Goal: Find specific page/section: Find specific page/section

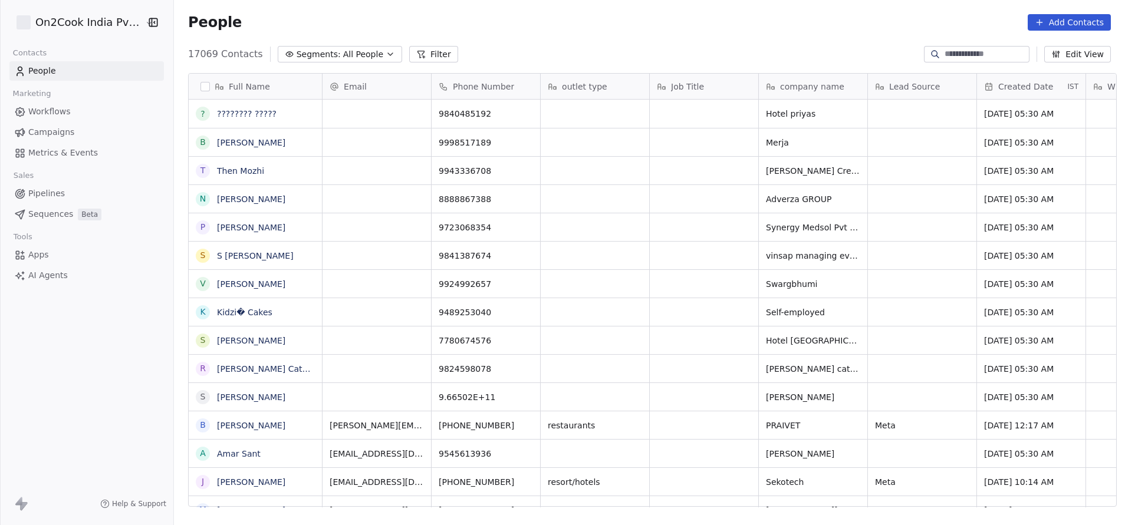
scroll to position [449, 943]
click at [418, 51] on button "Filter" at bounding box center [433, 54] width 49 height 17
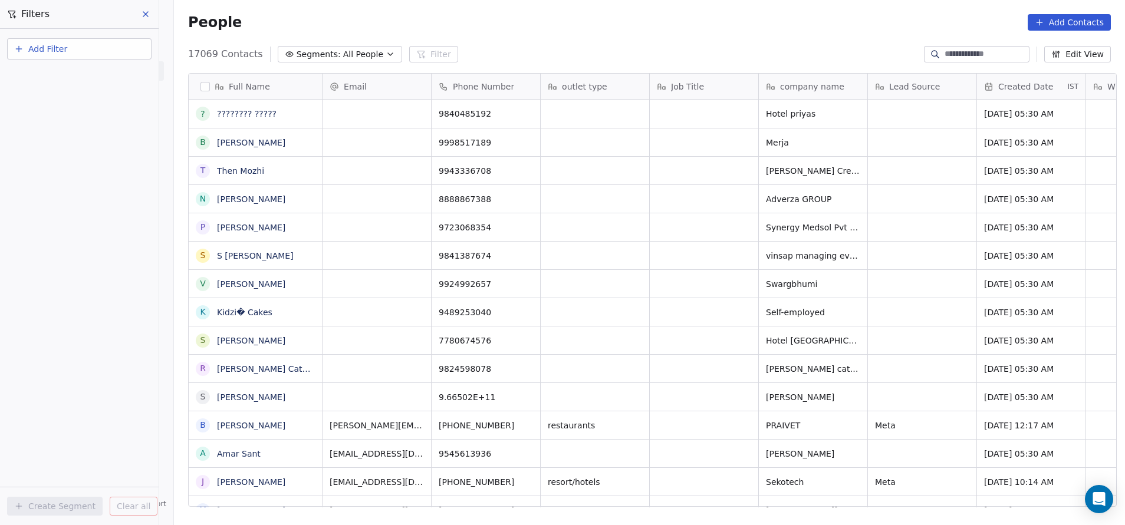
click at [60, 48] on span "Add Filter" at bounding box center [47, 49] width 39 height 12
click at [51, 76] on span "Contact properties" at bounding box center [57, 77] width 77 height 12
click at [51, 76] on input "text" at bounding box center [88, 76] width 119 height 17
type input "***"
click at [70, 118] on div "Assignee" at bounding box center [79, 119] width 120 height 12
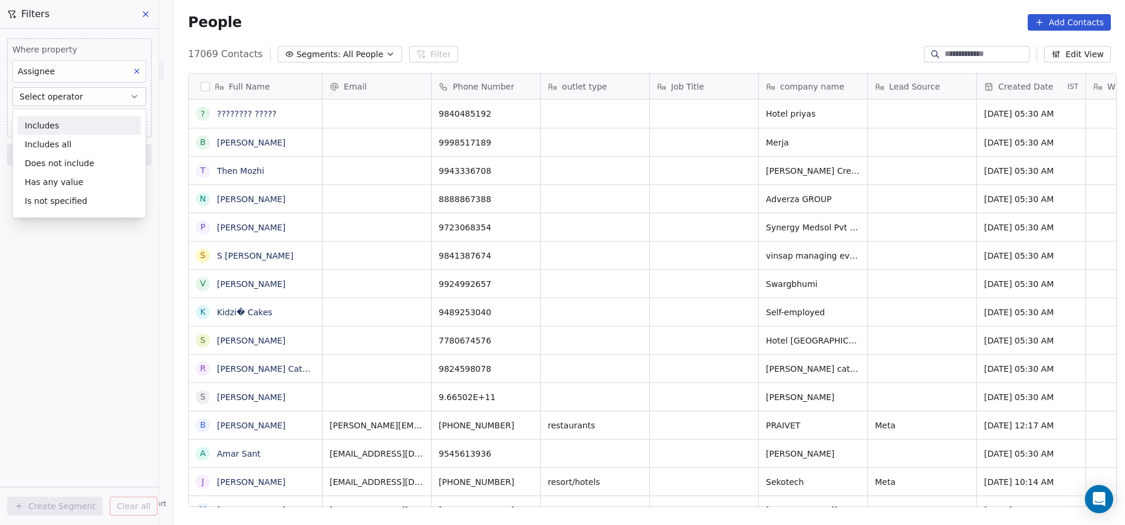
click at [65, 122] on div "Includes" at bounding box center [79, 125] width 123 height 19
click at [65, 121] on body "On2Cook India Pvt. Ltd. Contacts People Marketing Workflows Campaigns Metrics &…" at bounding box center [562, 262] width 1125 height 525
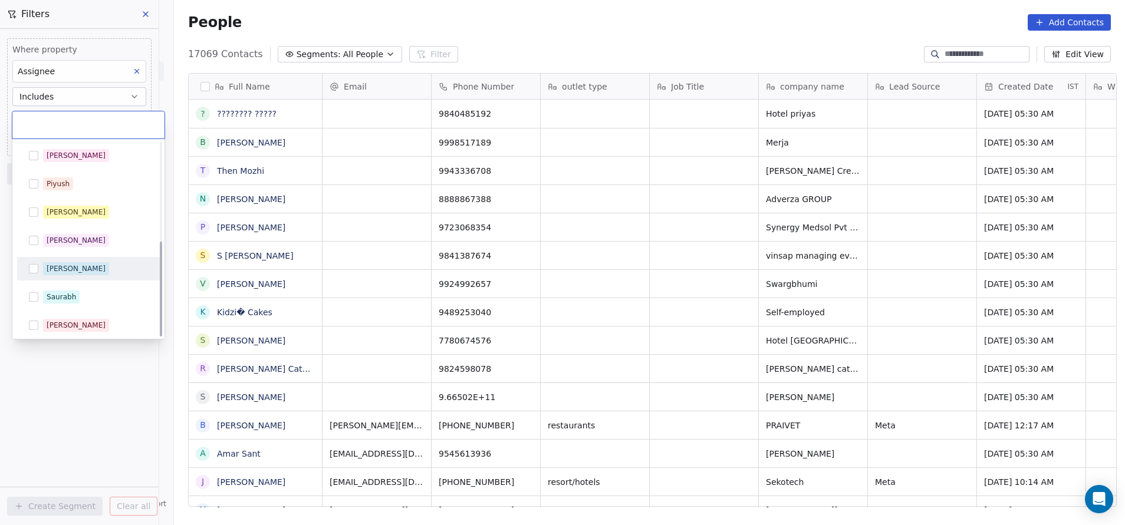
scroll to position [201, 0]
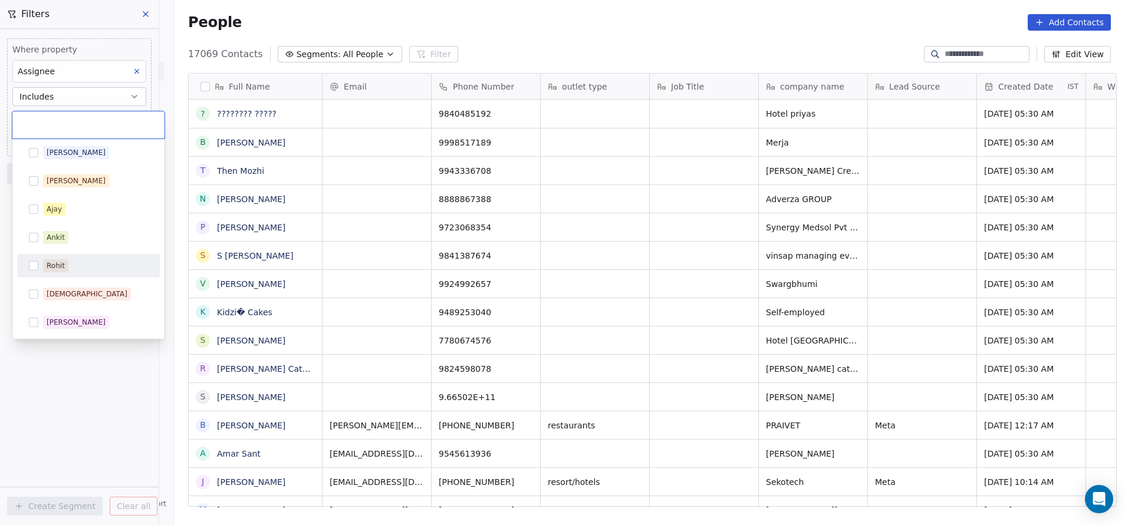
click at [66, 264] on span "Rohit" at bounding box center [55, 265] width 25 height 13
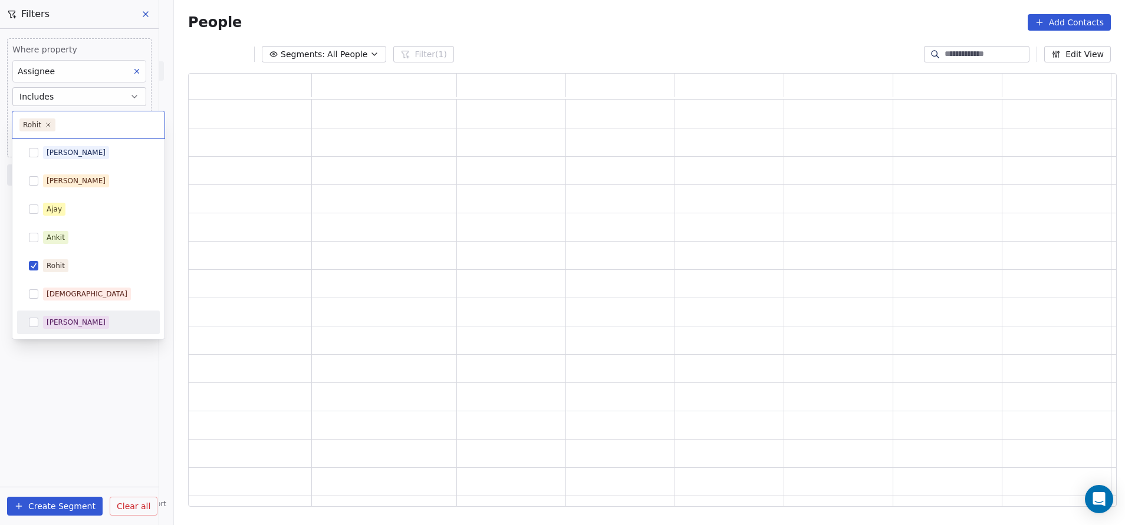
click at [88, 393] on html "On2Cook India Pvt. Ltd. Contacts People Marketing Workflows Campaigns Metrics &…" at bounding box center [562, 262] width 1125 height 525
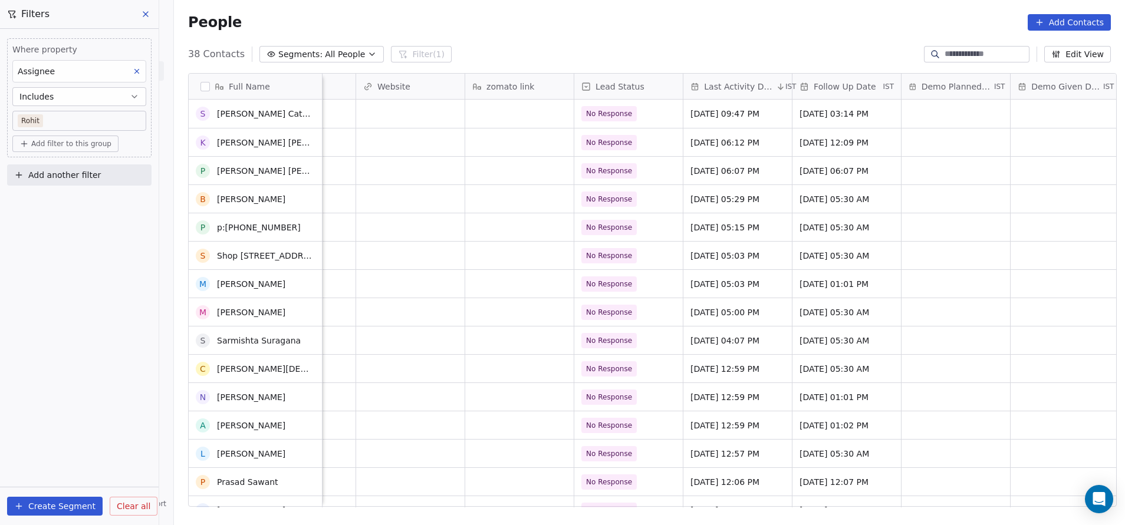
scroll to position [0, 0]
